Goal: Task Accomplishment & Management: Use online tool/utility

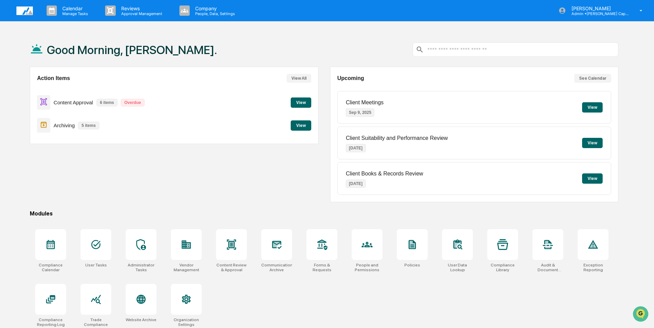
click at [301, 105] on button "View" at bounding box center [301, 103] width 21 height 10
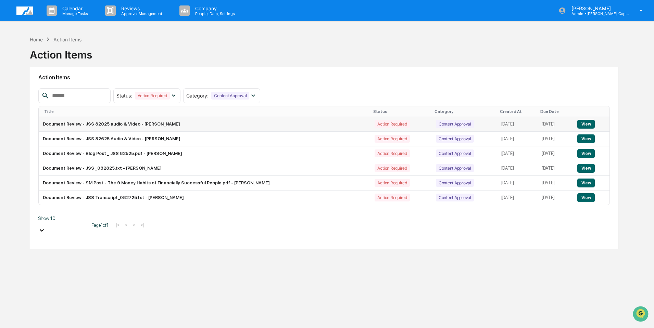
click at [583, 123] on button "View" at bounding box center [585, 124] width 17 height 9
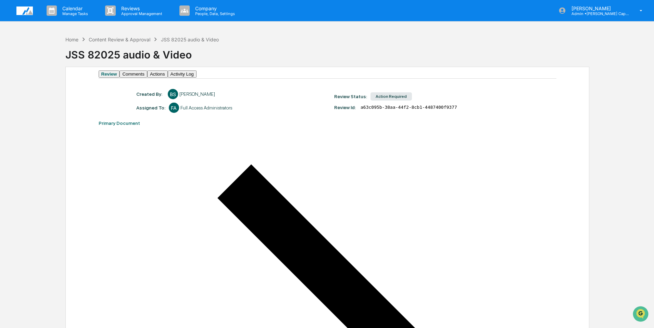
click at [147, 77] on button "Comments" at bounding box center [132, 74] width 27 height 7
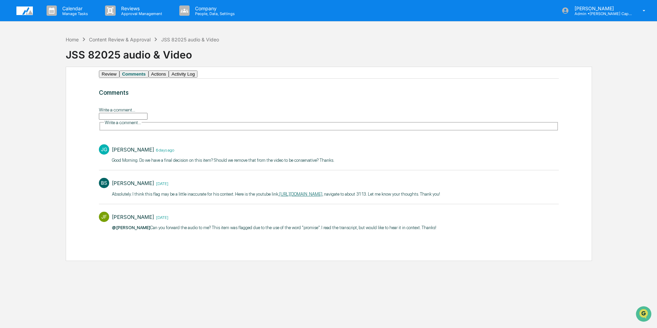
click at [138, 120] on input "Write a comment..." at bounding box center [123, 116] width 49 height 7
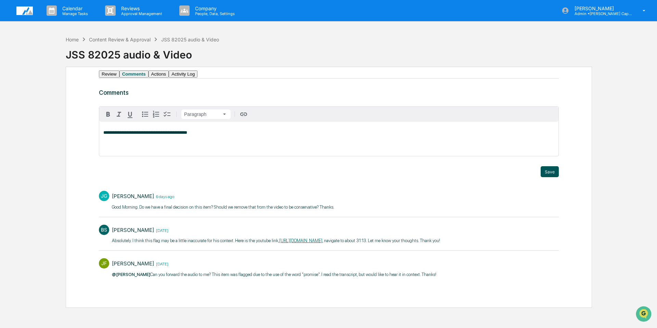
click at [552, 177] on button "Save" at bounding box center [550, 171] width 18 height 11
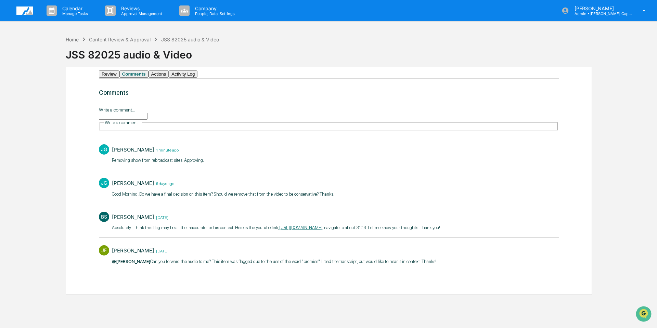
click at [134, 40] on div "Content Review & Approval" at bounding box center [120, 40] width 62 height 6
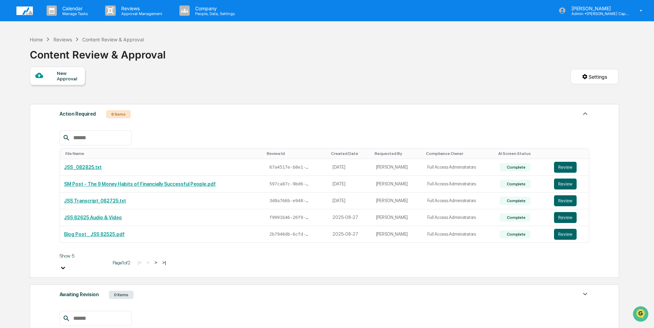
click at [60, 40] on div "Reviews" at bounding box center [62, 40] width 18 height 6
click at [33, 39] on div "Home" at bounding box center [36, 40] width 13 height 6
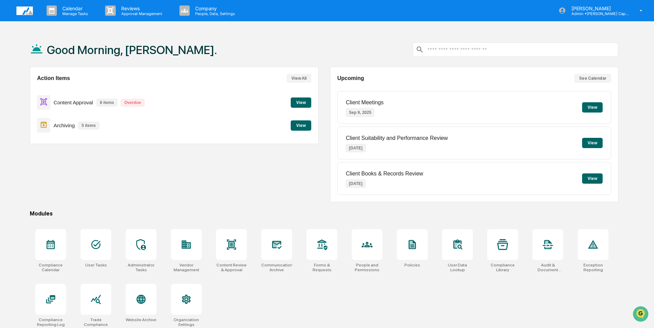
click at [304, 101] on button "View" at bounding box center [301, 103] width 21 height 10
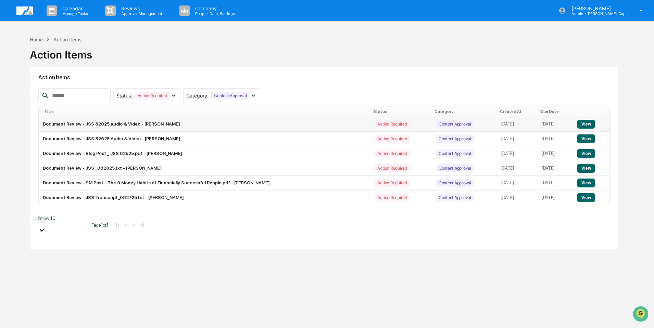
click at [586, 124] on button "View" at bounding box center [585, 124] width 17 height 9
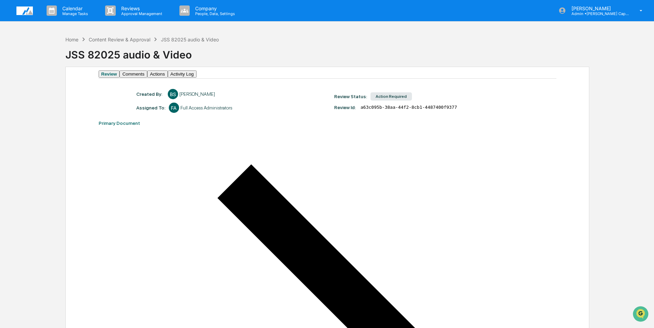
click at [168, 78] on button "Actions" at bounding box center [157, 74] width 21 height 7
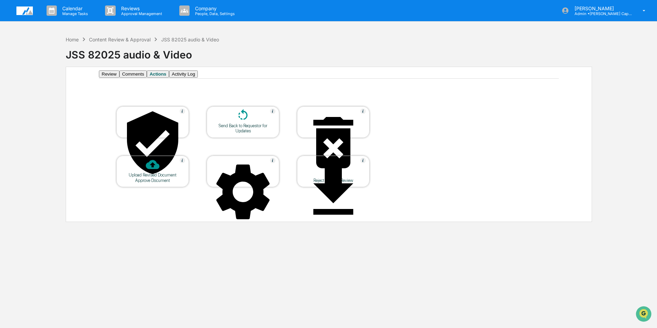
click at [333, 127] on icon at bounding box center [334, 142] width 40 height 51
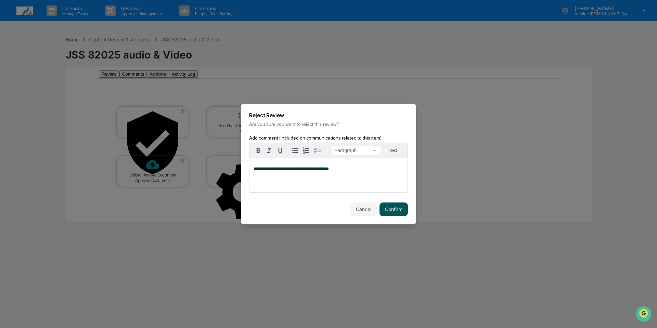
click at [394, 210] on button "Confirm" at bounding box center [394, 210] width 28 height 14
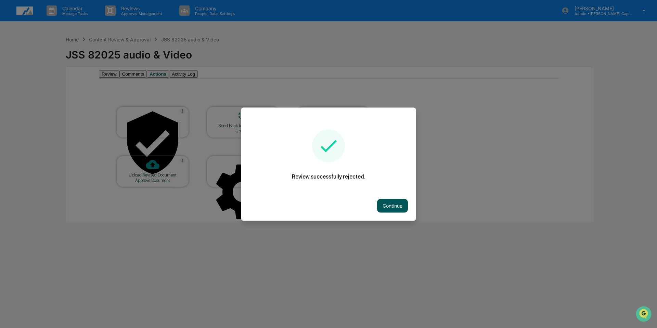
click at [391, 205] on button "Continue" at bounding box center [392, 206] width 31 height 14
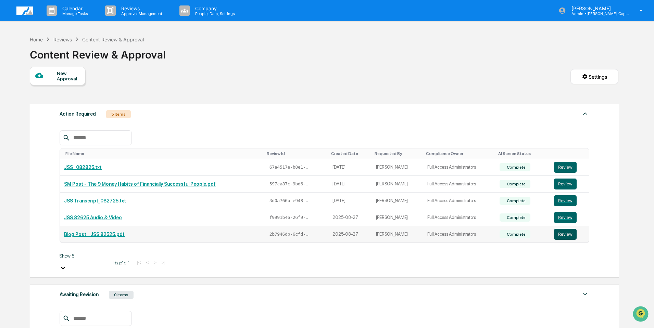
click at [564, 233] on button "Review" at bounding box center [565, 234] width 23 height 11
